Goal: Transaction & Acquisition: Book appointment/travel/reservation

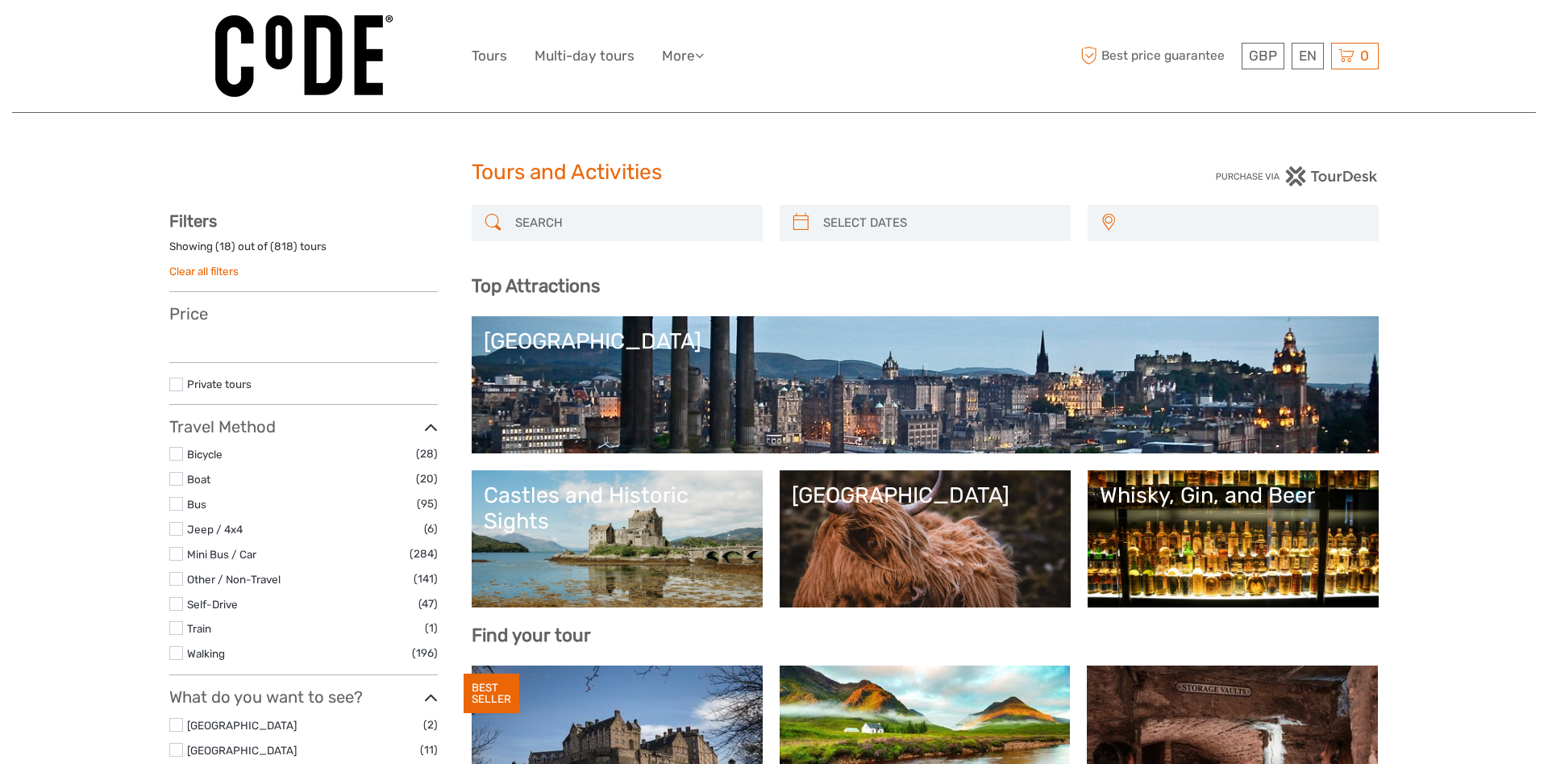
select select
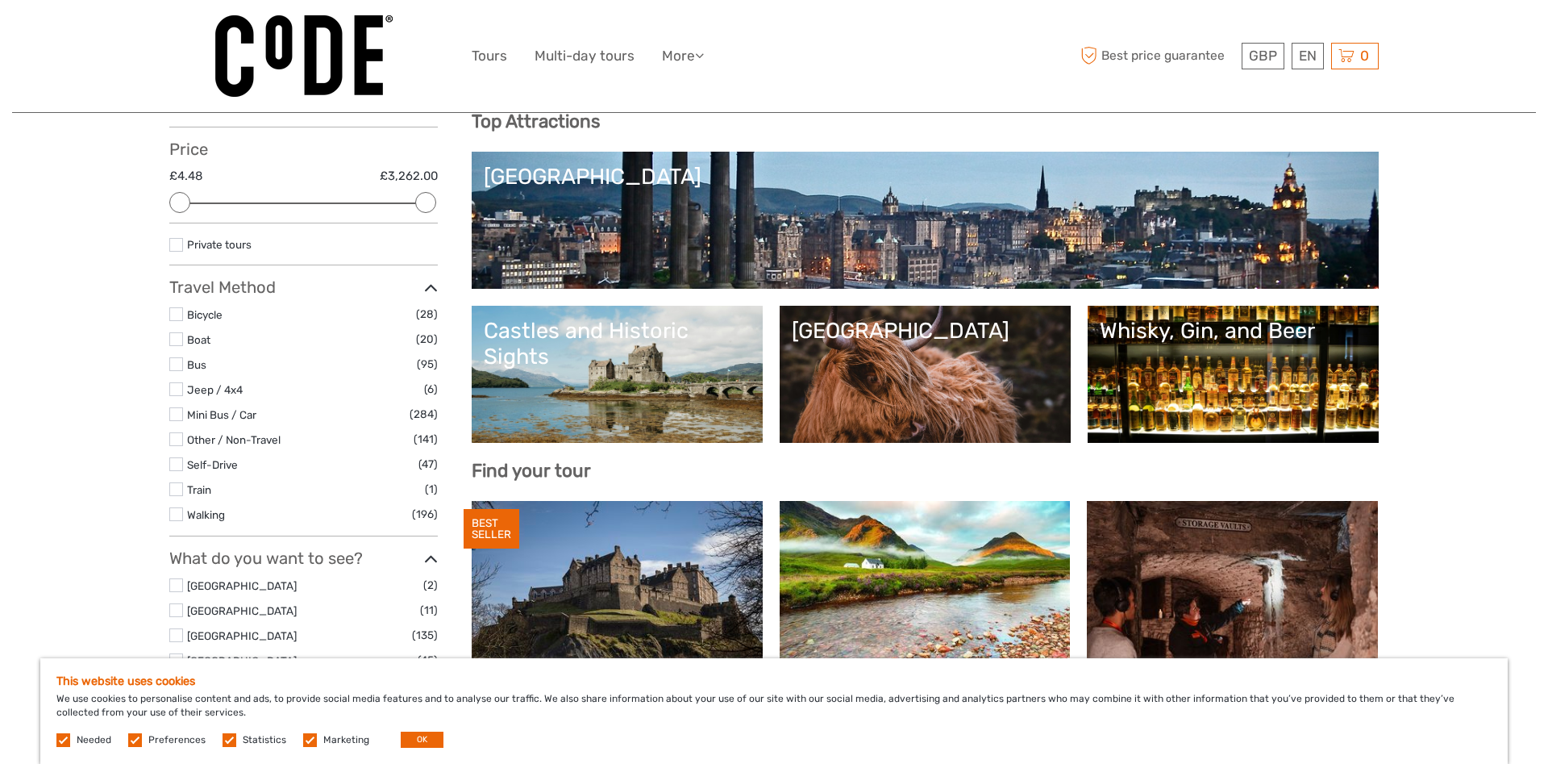
click at [795, 202] on link "[GEOGRAPHIC_DATA]" at bounding box center [925, 220] width 883 height 113
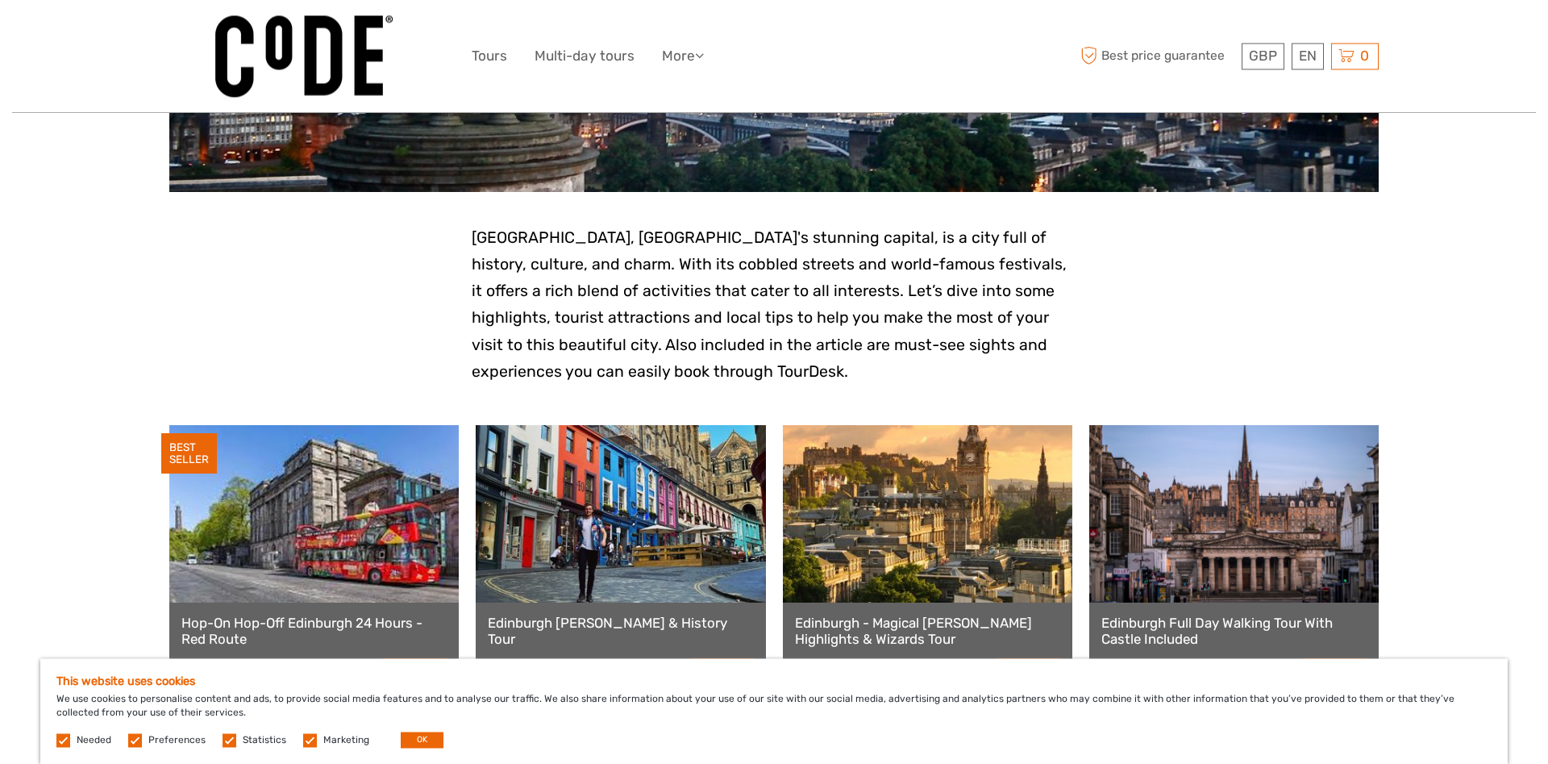
scroll to position [82, 0]
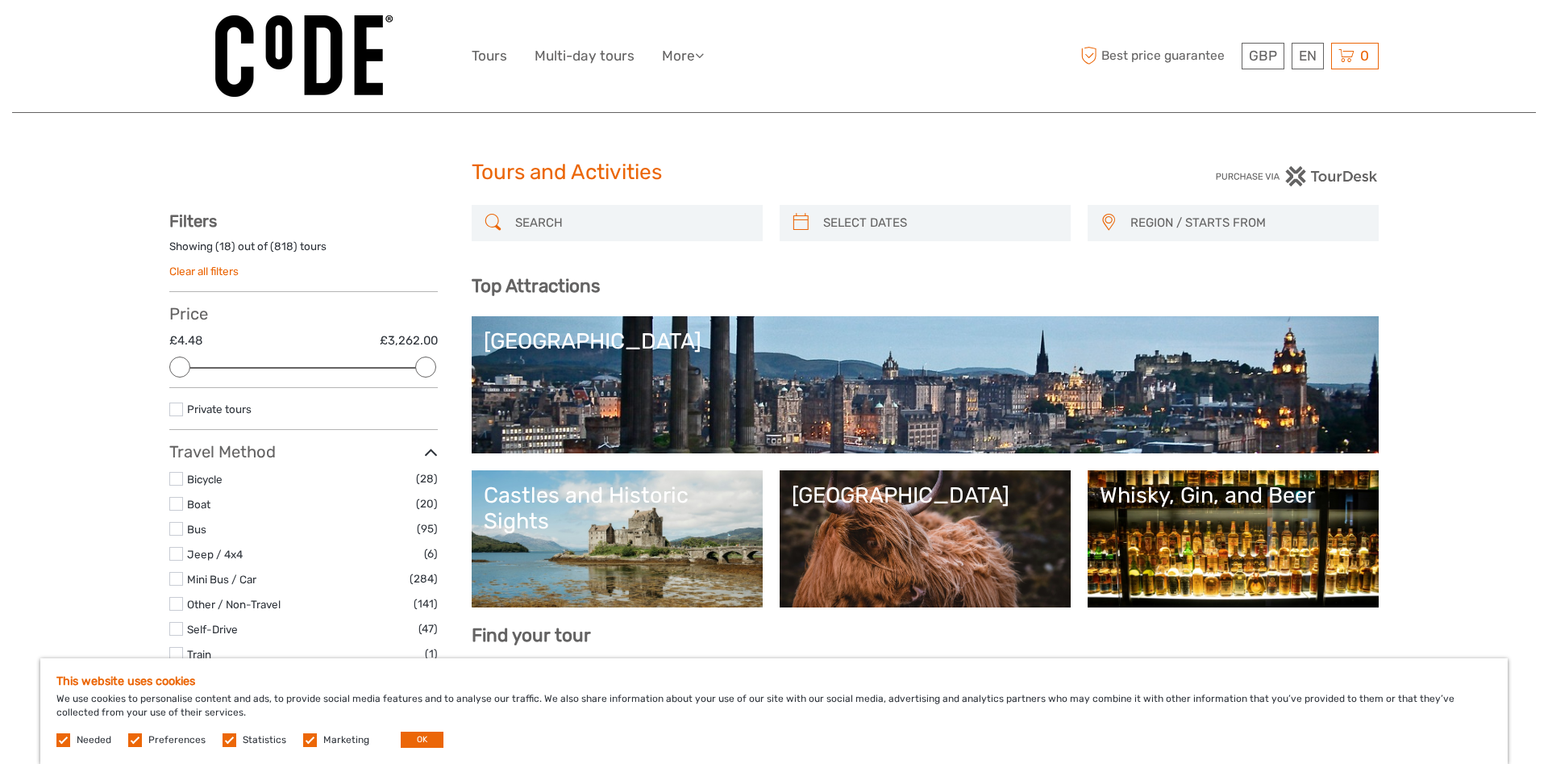
select select
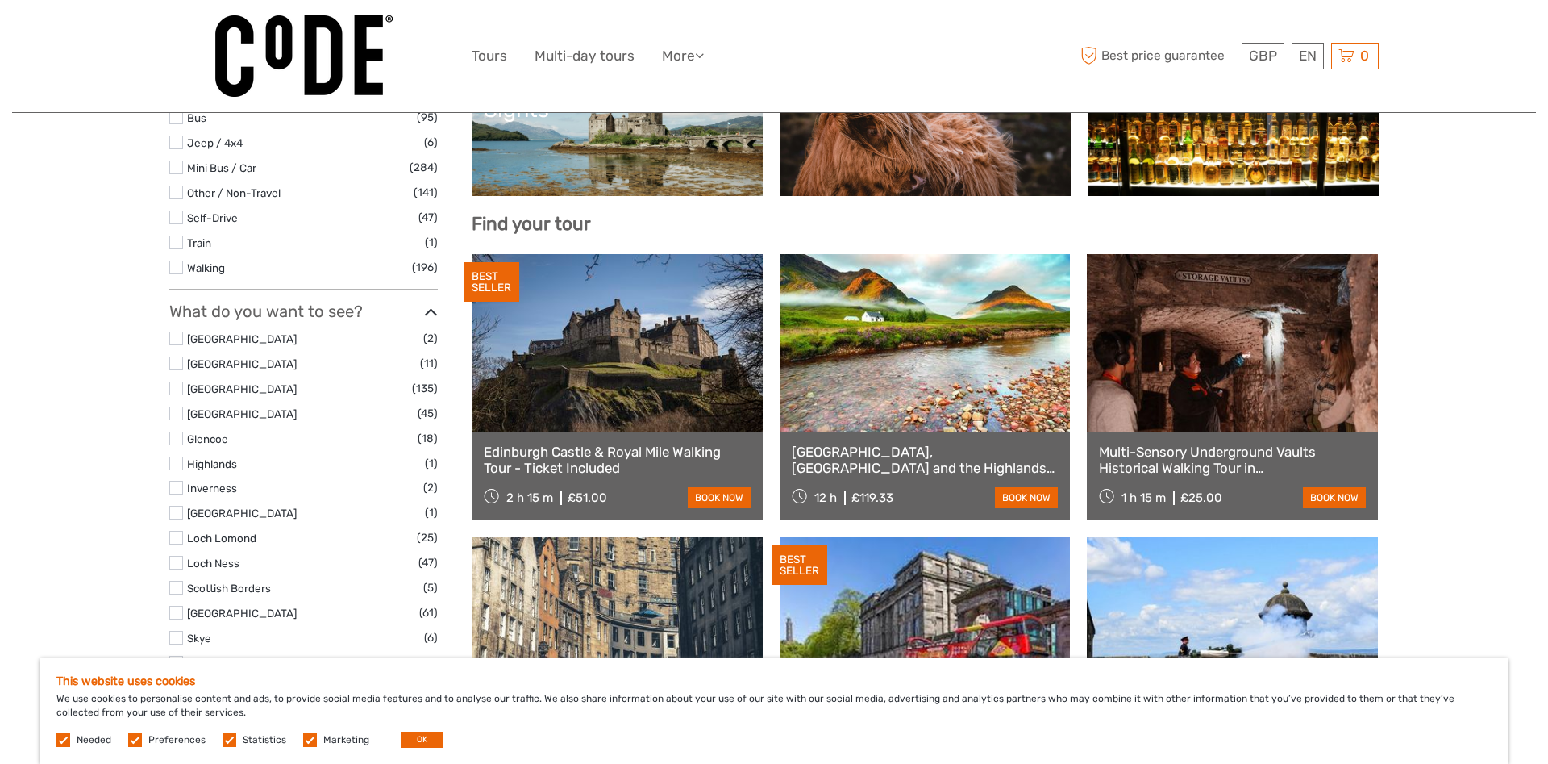
click at [674, 401] on link at bounding box center [617, 342] width 291 height 177
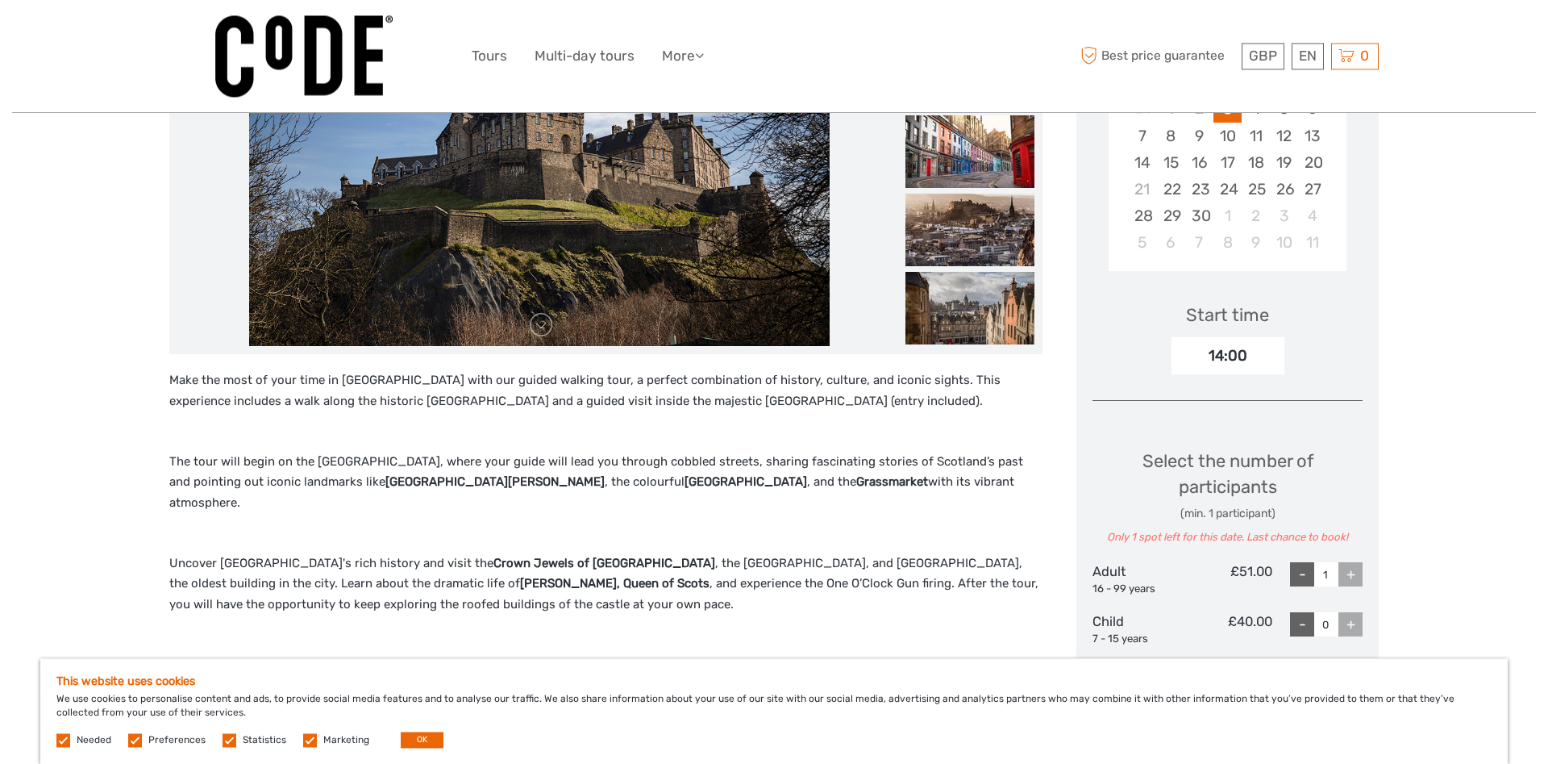
scroll to position [329, 0]
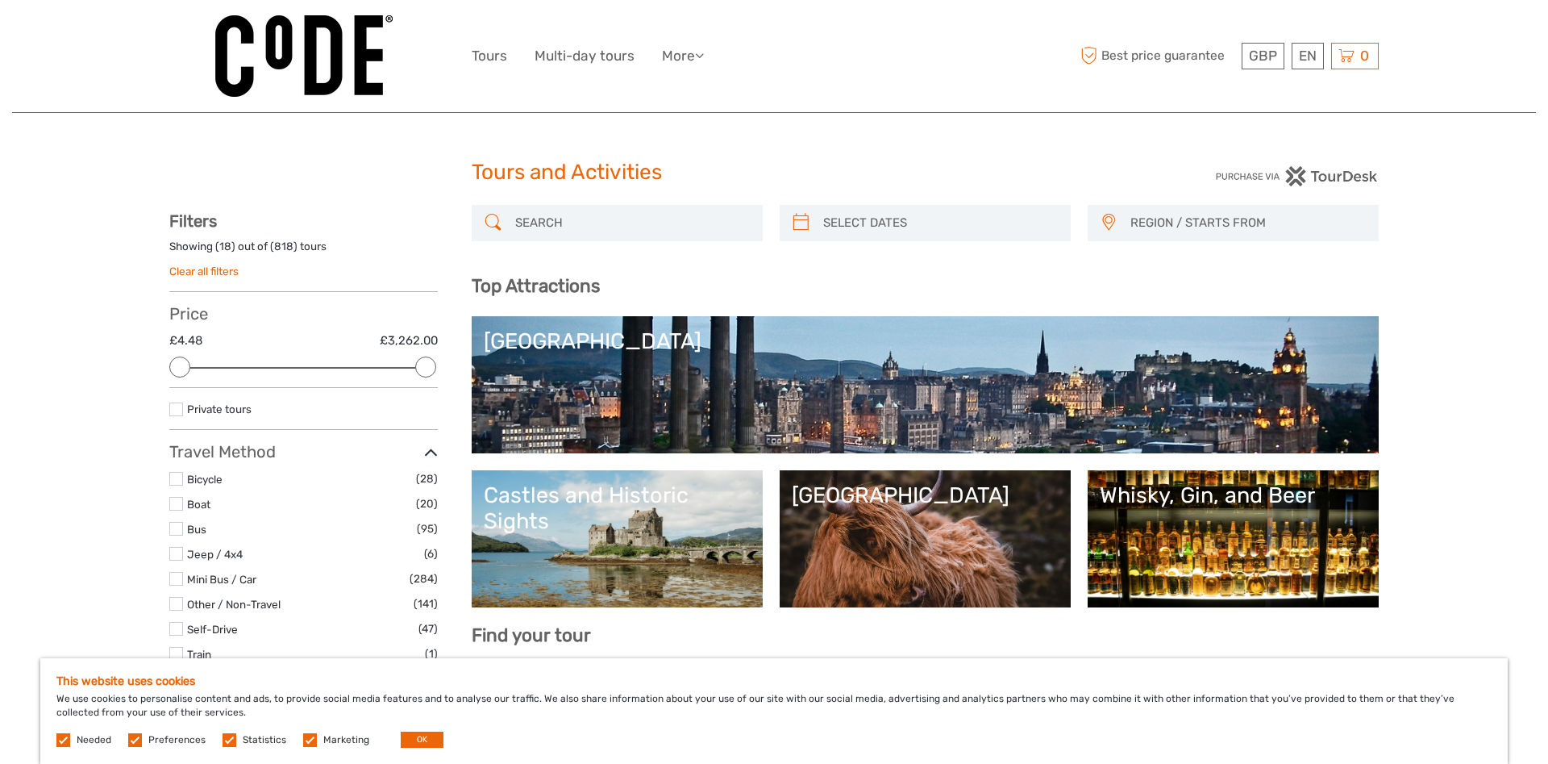
select select
